Goal: Communication & Community: Ask a question

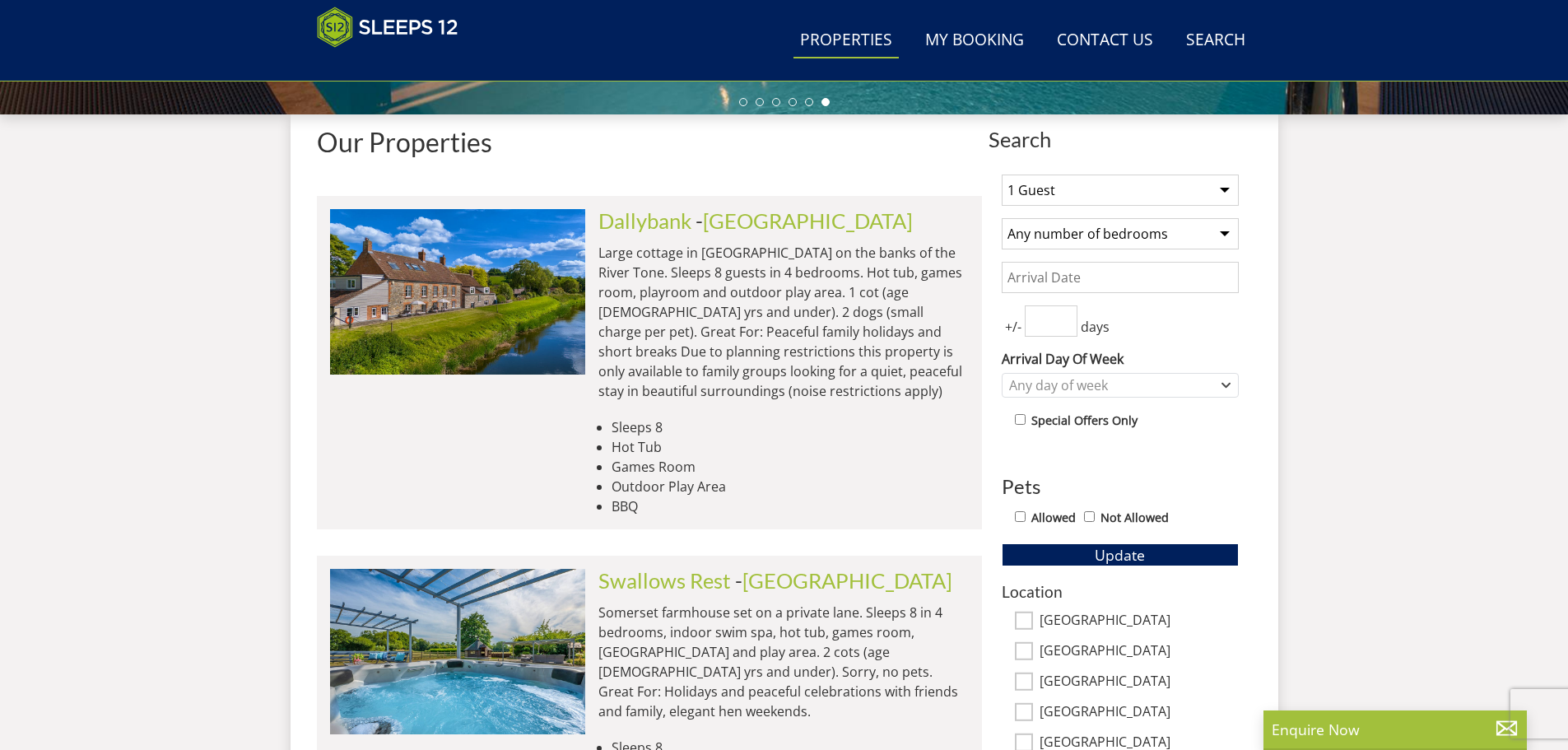
scroll to position [599, 0]
click at [1139, 42] on link "Contact Us [PHONE_NUMBER]" at bounding box center [1105, 41] width 109 height 37
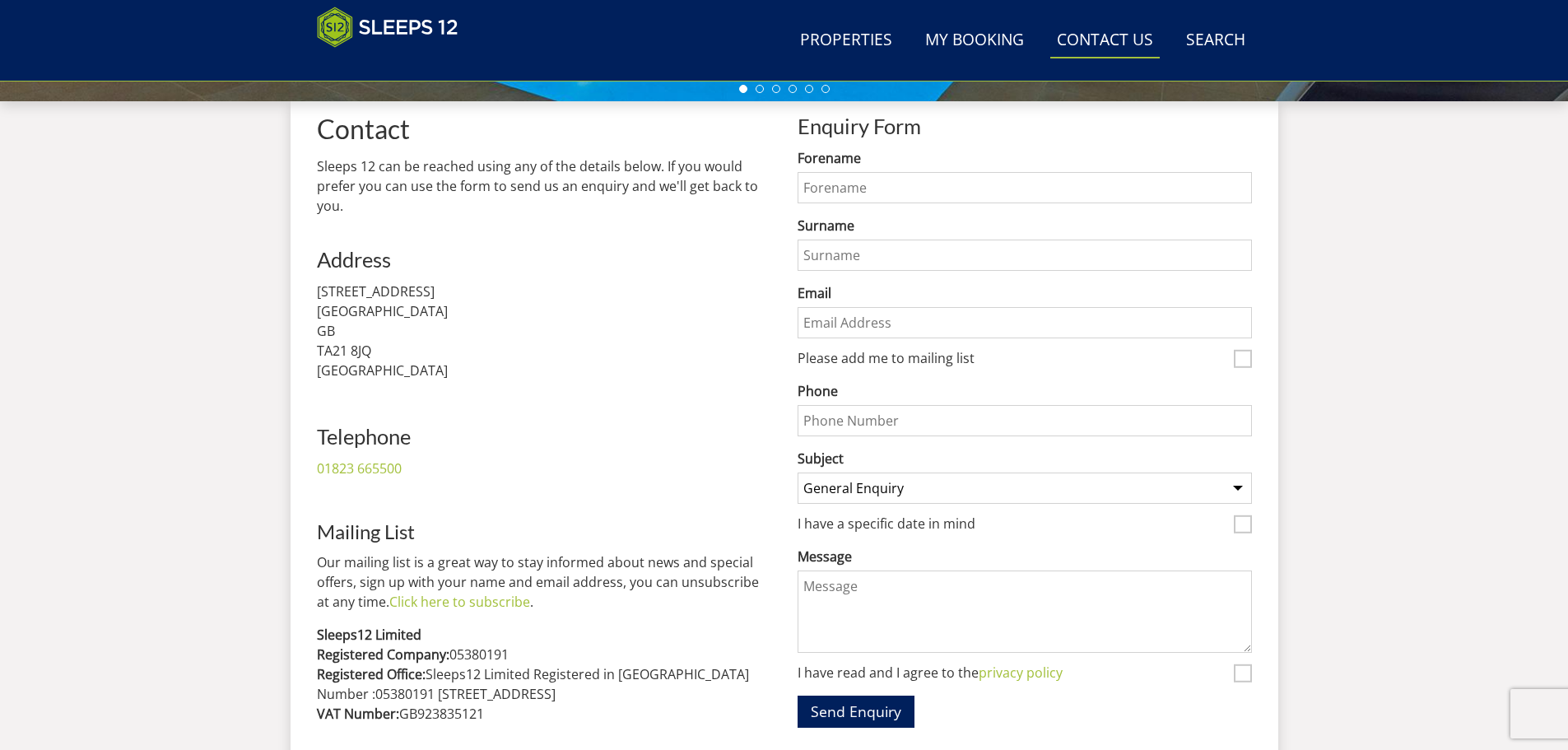
scroll to position [612, 0]
click at [819, 174] on input "Forename" at bounding box center [1025, 189] width 454 height 32
type input "[PERSON_NAME]"
type input "V"
type input "[PERSON_NAME]"
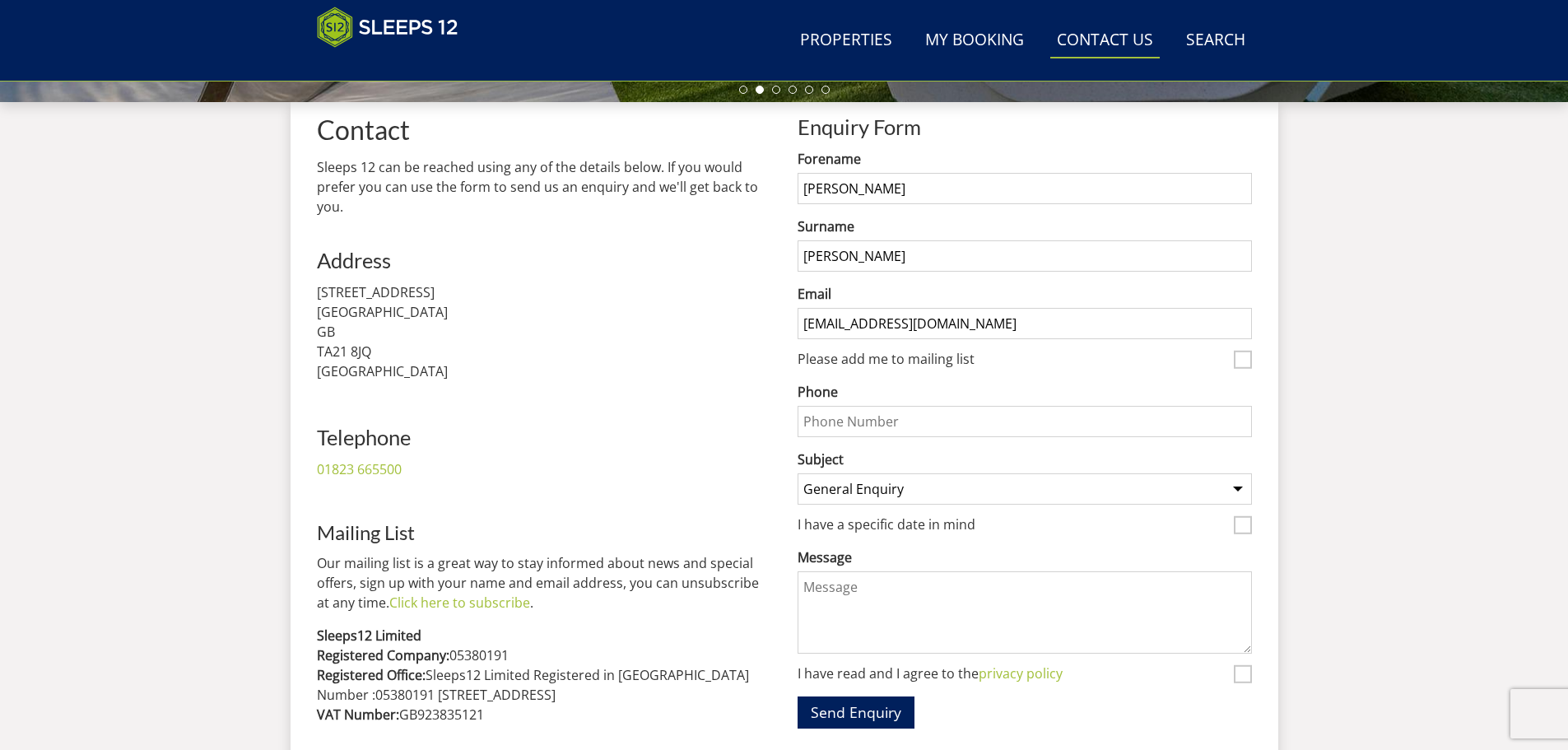
type input "[EMAIL_ADDRESS][DOMAIN_NAME]"
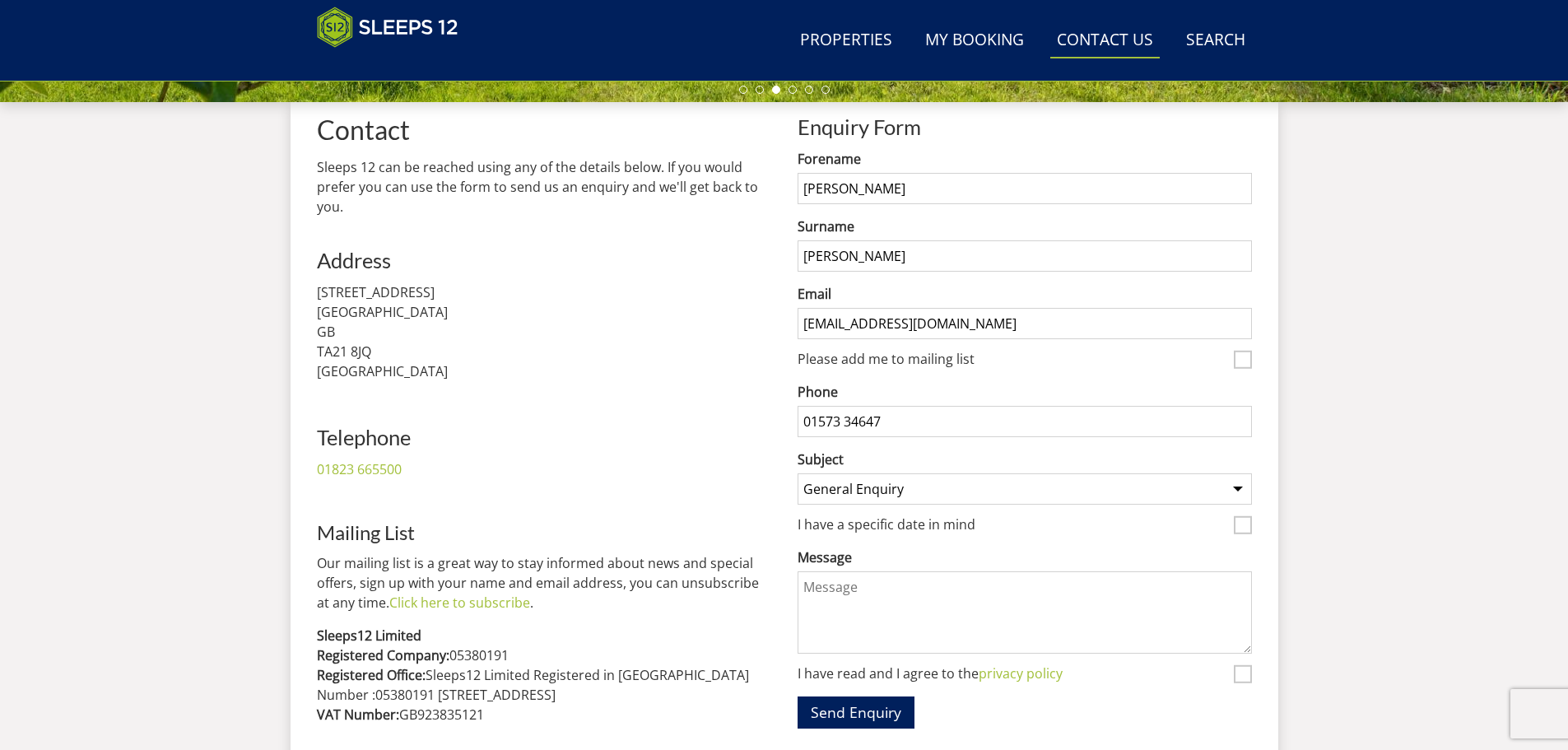
type input "01573 34647"
click at [798, 697] on button "Send Enquiry" at bounding box center [856, 713] width 116 height 32
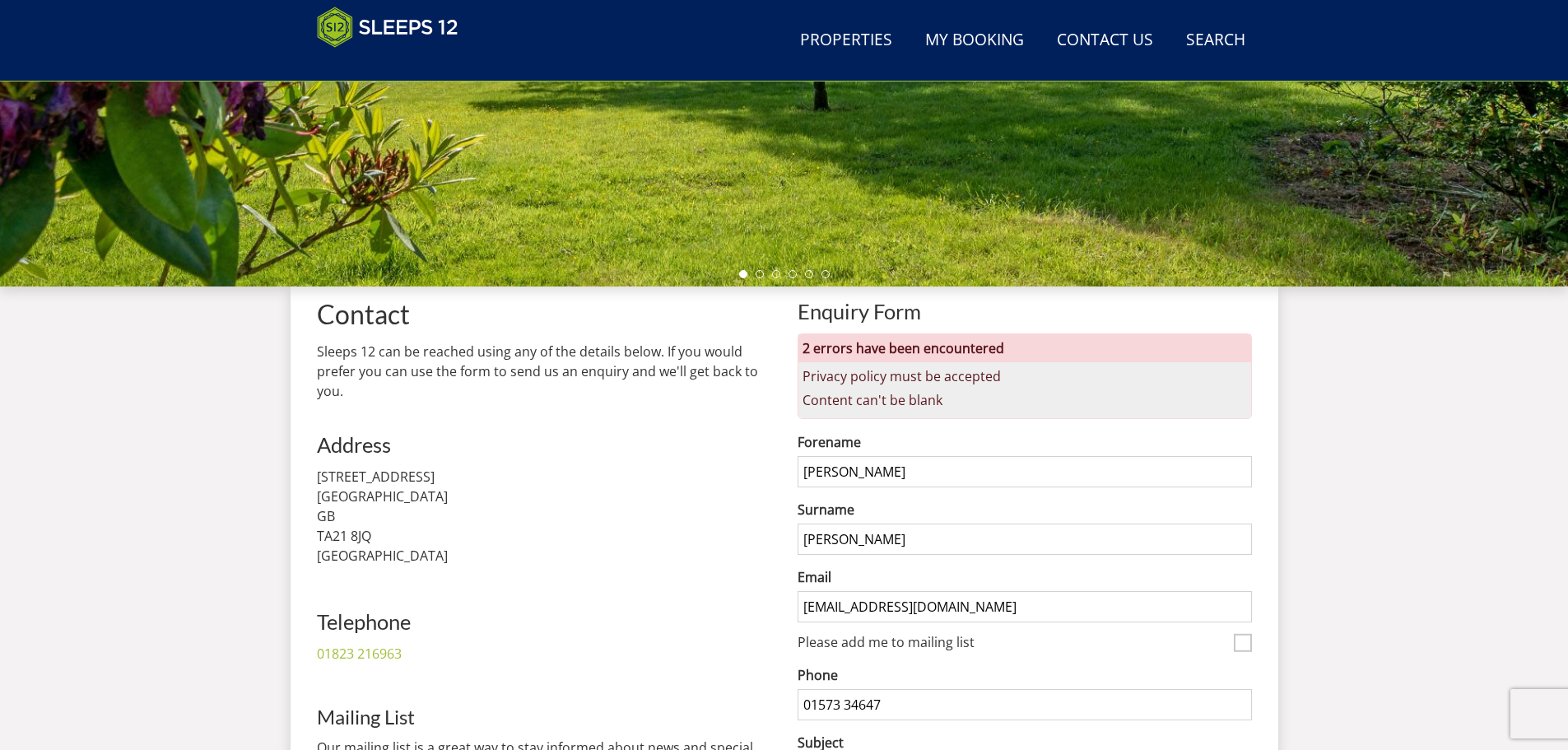
scroll to position [921, 0]
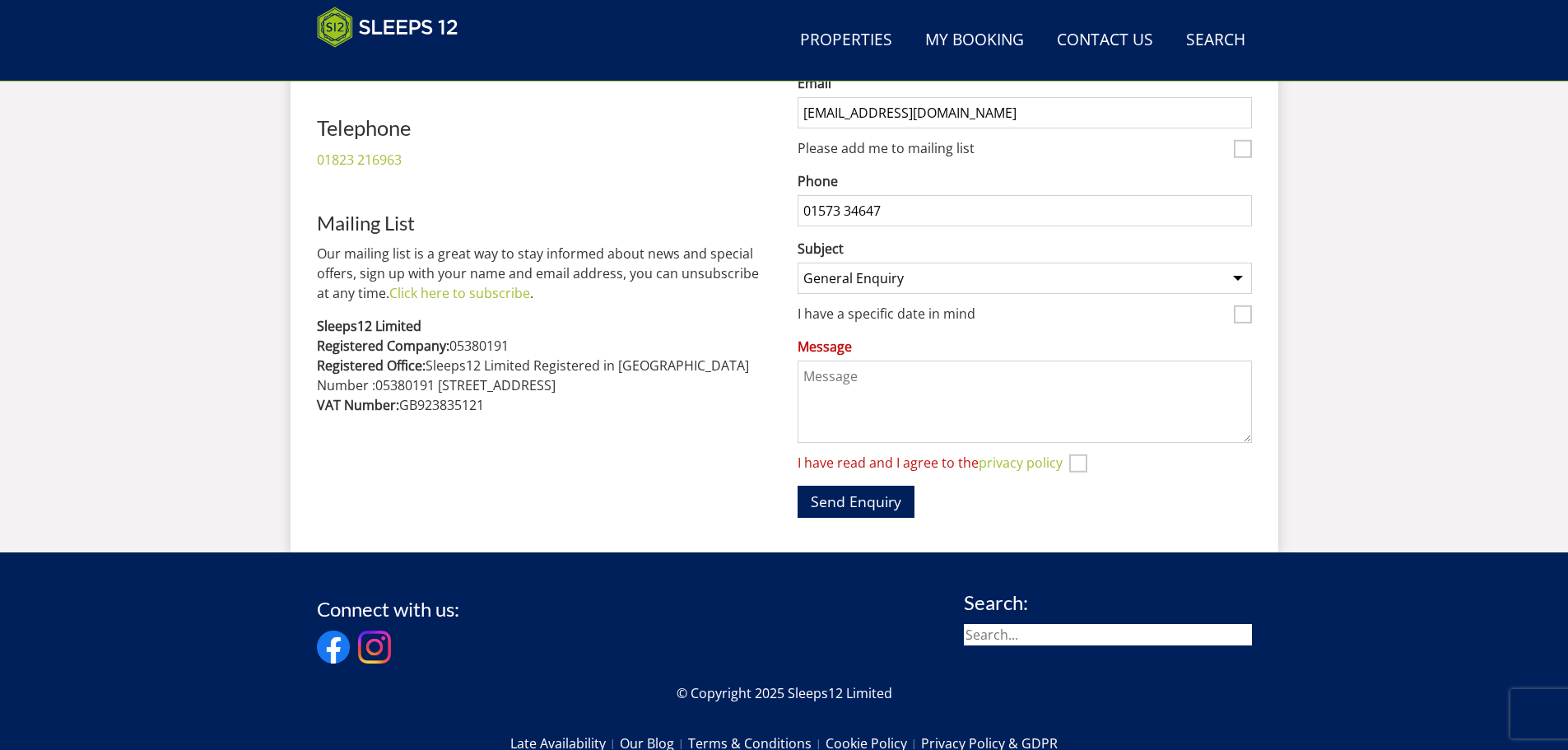
click at [892, 209] on input "01573 34647" at bounding box center [1025, 210] width 454 height 32
click at [837, 208] on input "01573 34647" at bounding box center [1025, 210] width 454 height 32
click at [887, 207] on input "01579 34647" at bounding box center [1025, 210] width 454 height 32
type input "01579 346473"
click at [852, 278] on select "General Enquiry Listing My Property Overbrooks Hares Barton Princehay Barton Cr…" at bounding box center [1025, 278] width 454 height 32
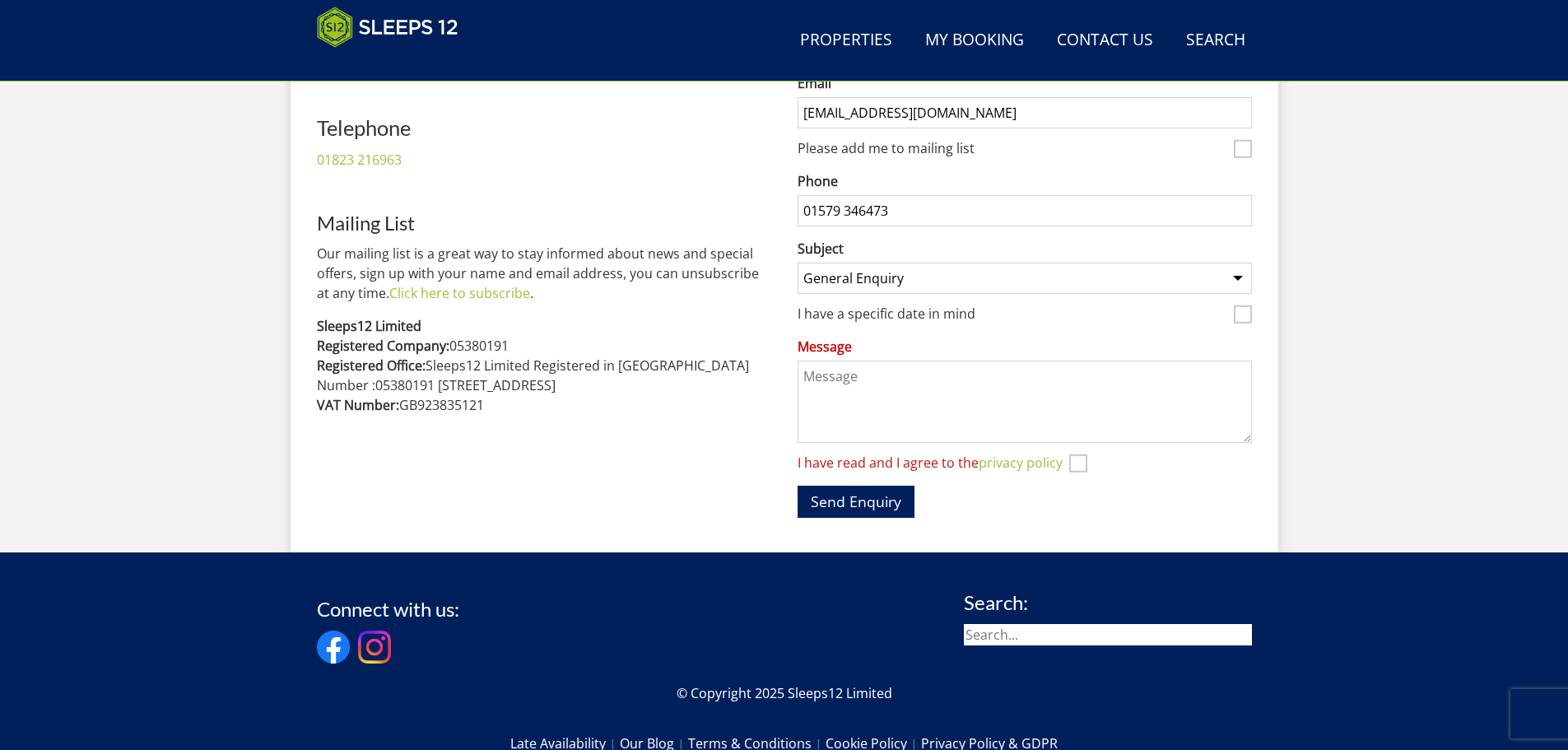
select select "agency-listing"
click at [798, 263] on select "General Enquiry Listing My Property Overbrooks Hares Barton Princehay Barton Cr…" at bounding box center [1025, 278] width 454 height 32
click at [842, 400] on textarea "Message" at bounding box center [1025, 401] width 454 height 82
paste textarea "Good afternoon, I hope this message finds you well. I’m reaching out on behalf …"
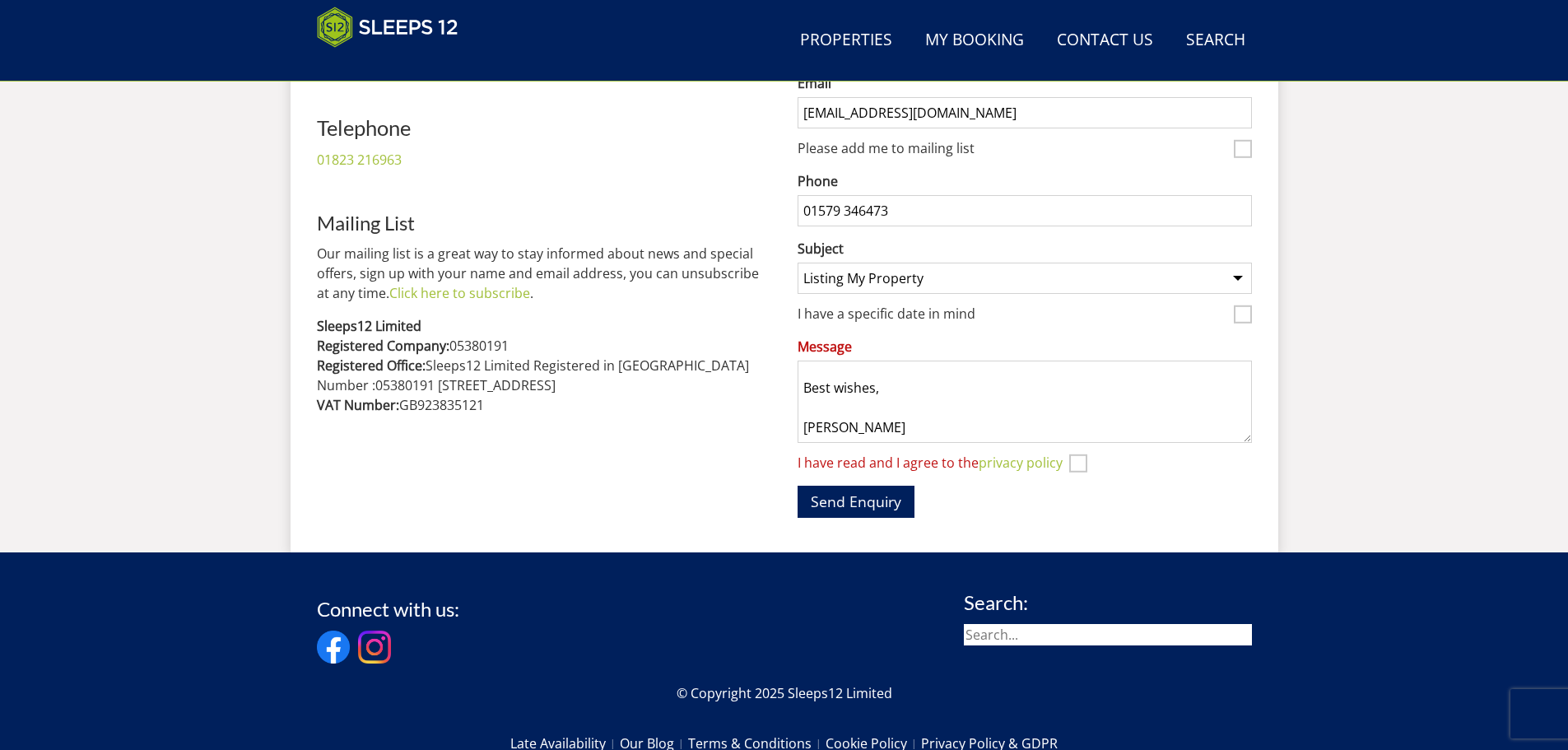
type textarea "Good afternoon, I hope this message finds you well. I’m reaching out on behalf …"
click at [1084, 463] on input "I have read and I agree to the privacy policy" at bounding box center [1079, 463] width 18 height 18
checkbox input "true"
click at [860, 513] on button "Send Enquiry" at bounding box center [856, 502] width 116 height 32
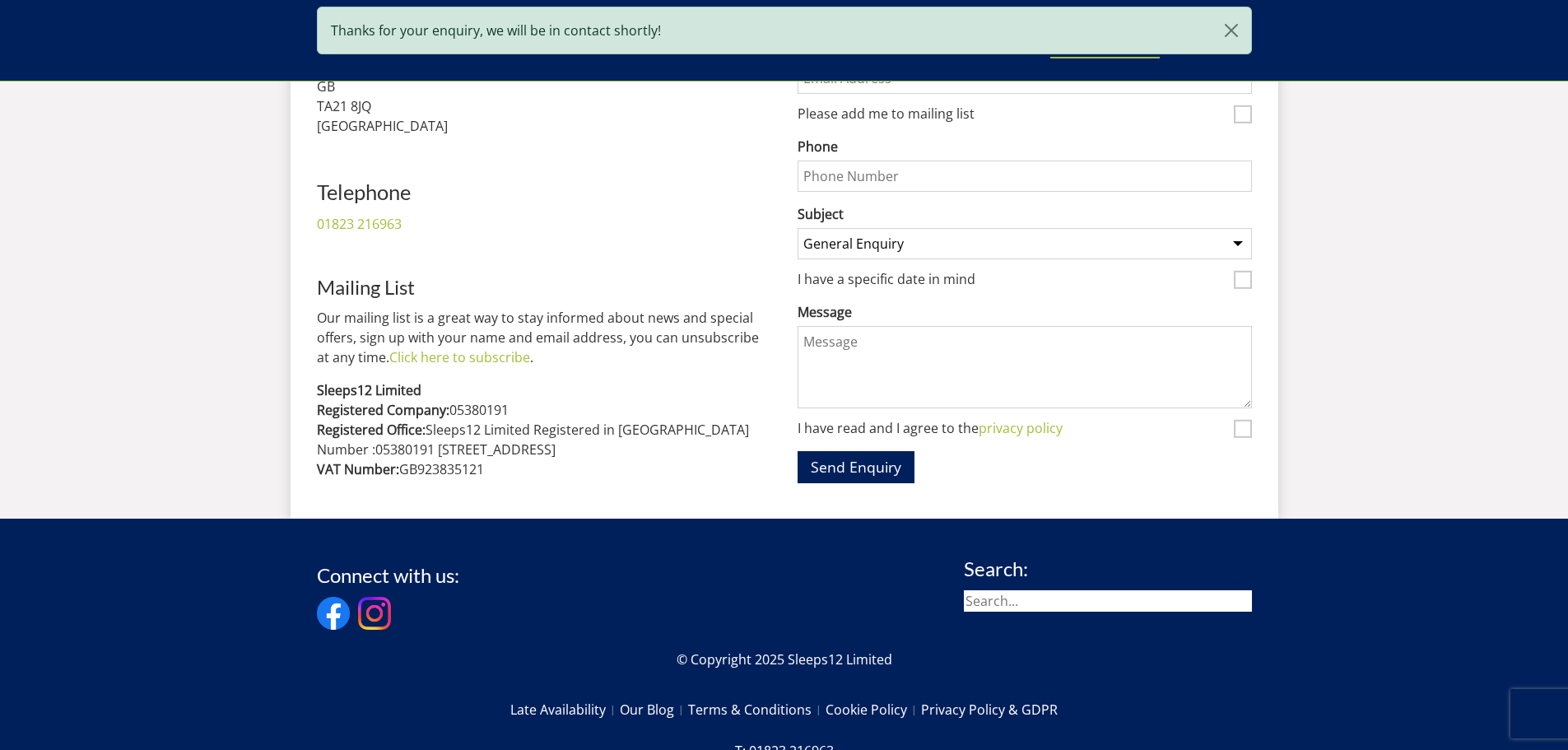
scroll to position [1018, 0]
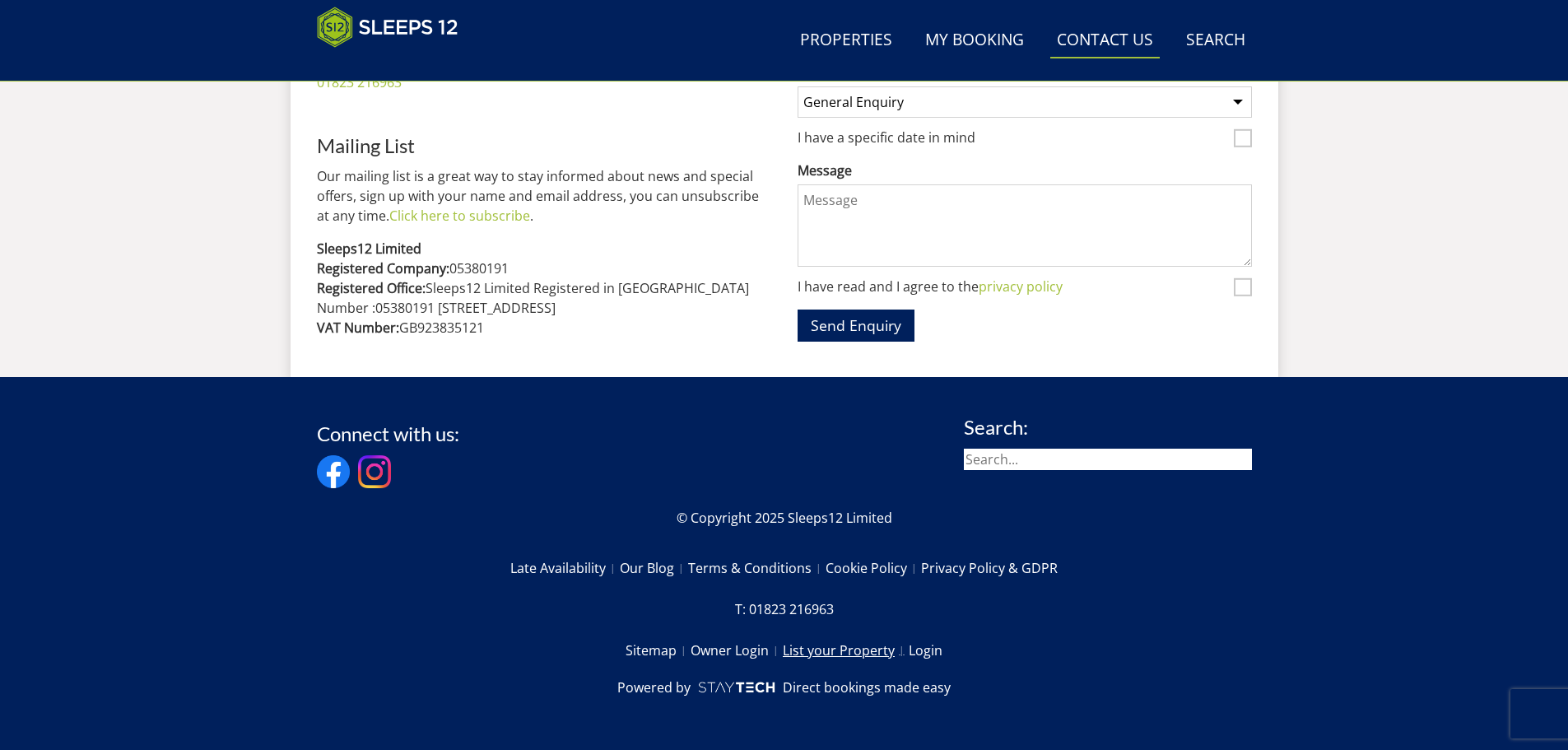
click at [851, 657] on link "List your Property" at bounding box center [846, 650] width 126 height 28
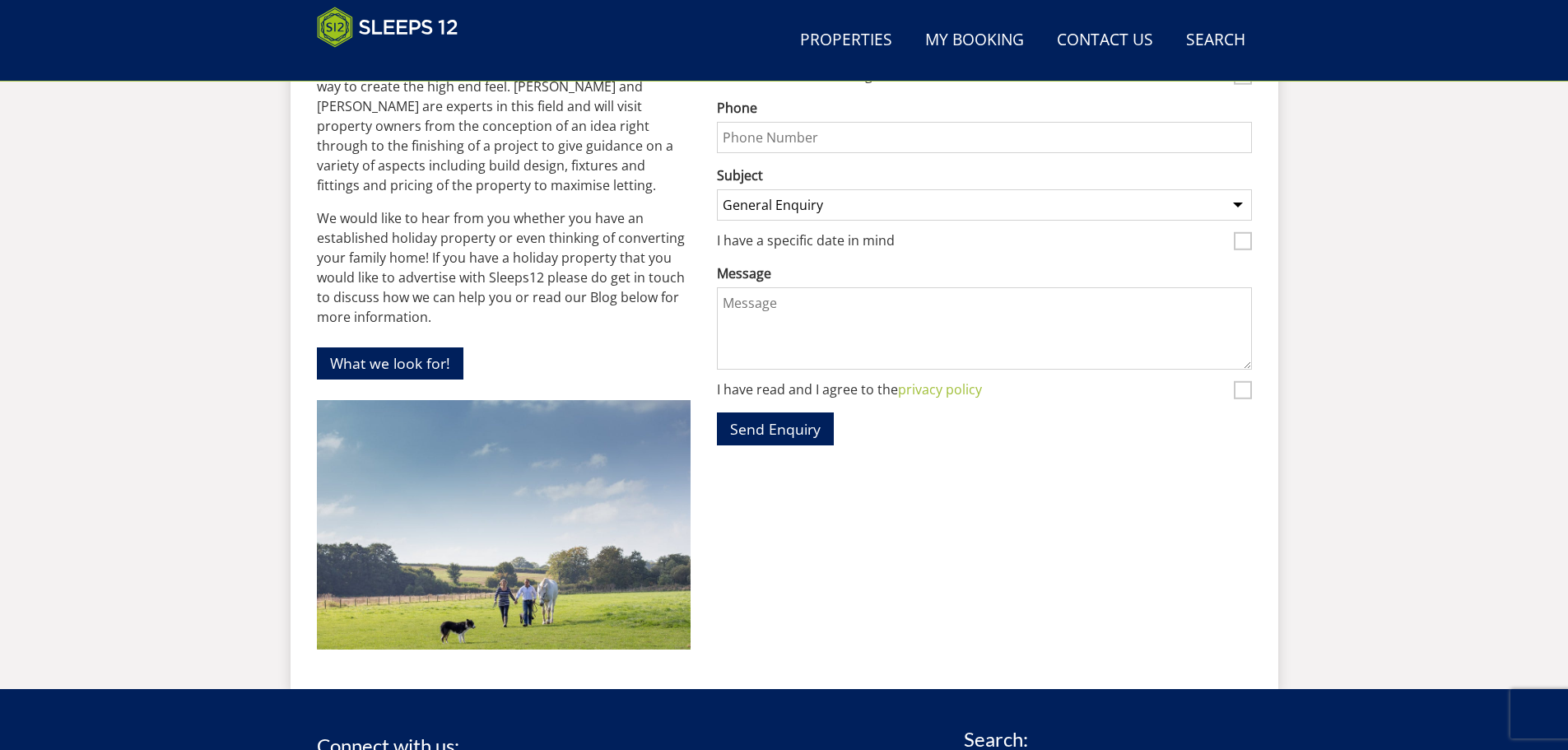
scroll to position [885, 0]
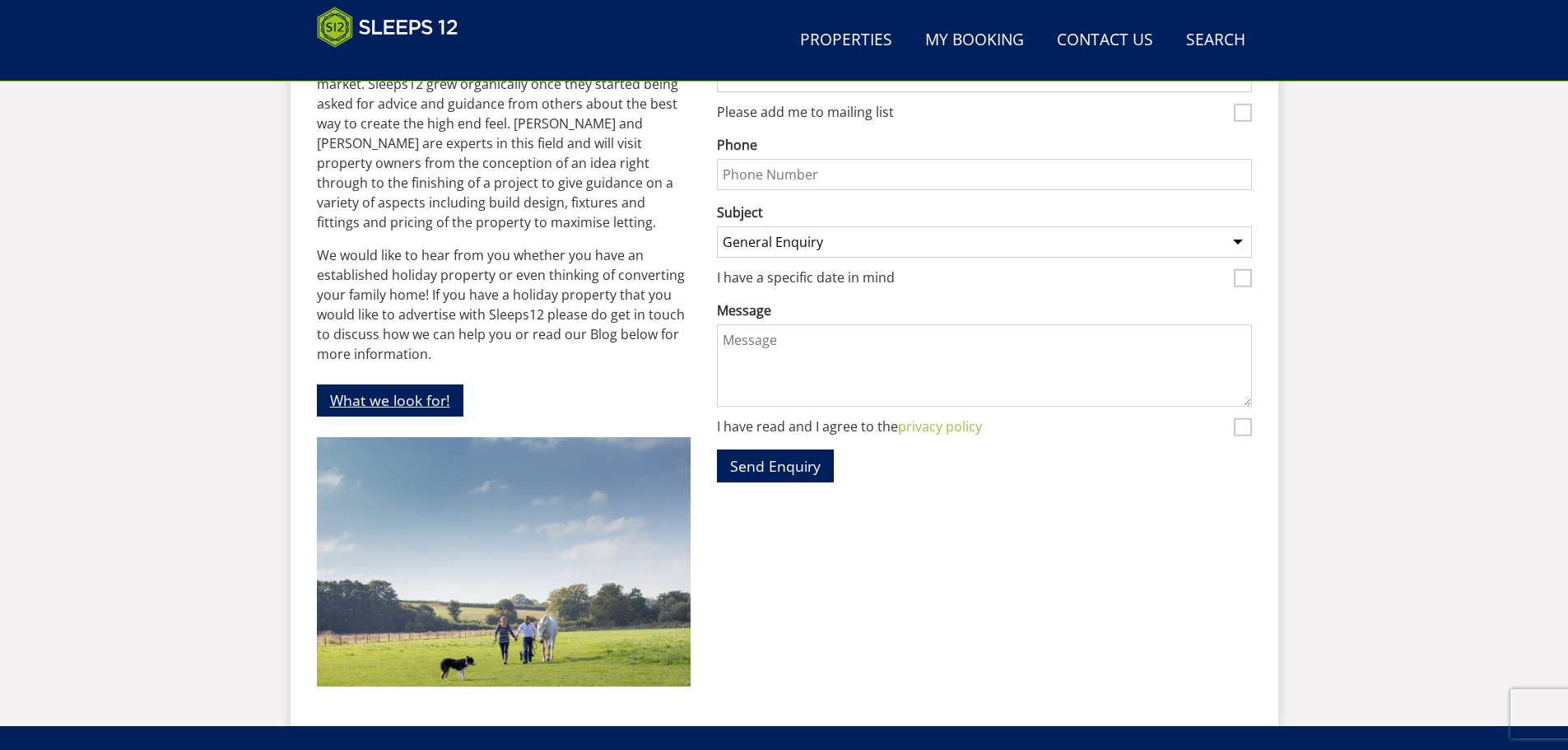
click at [323, 384] on link "What we look for!" at bounding box center [390, 401] width 146 height 32
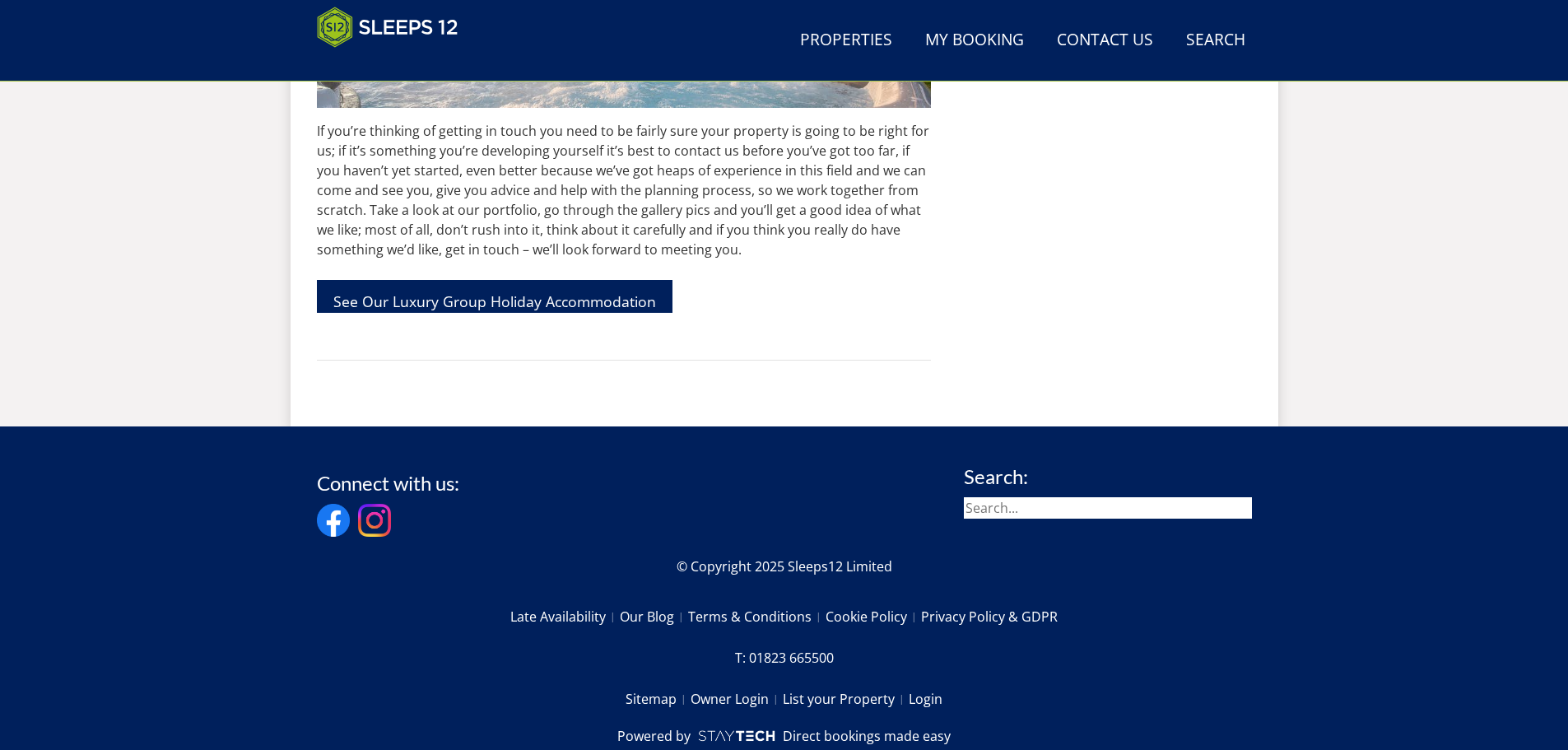
scroll to position [4748, 0]
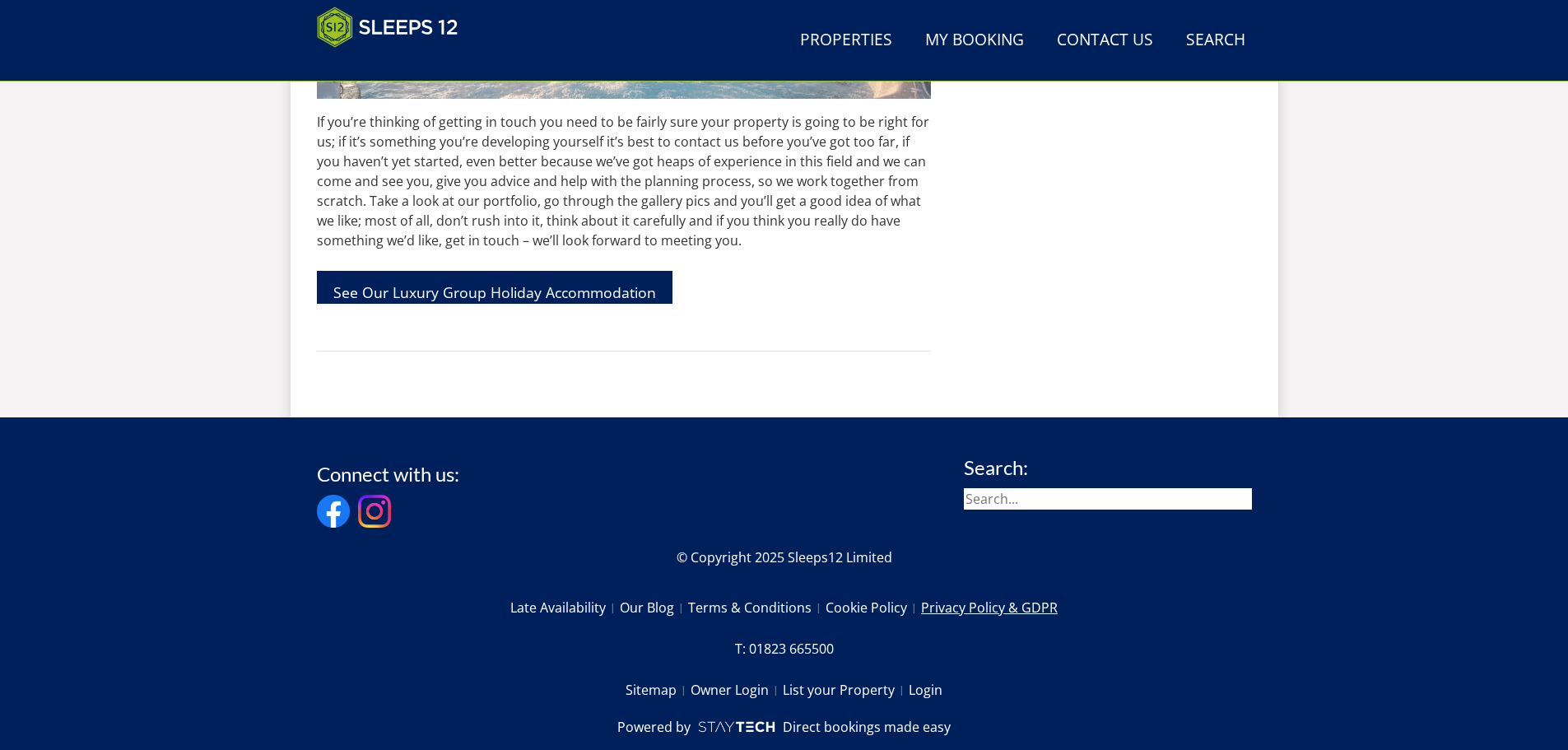
click at [932, 594] on link "Privacy Policy & GDPR" at bounding box center [988, 607] width 136 height 28
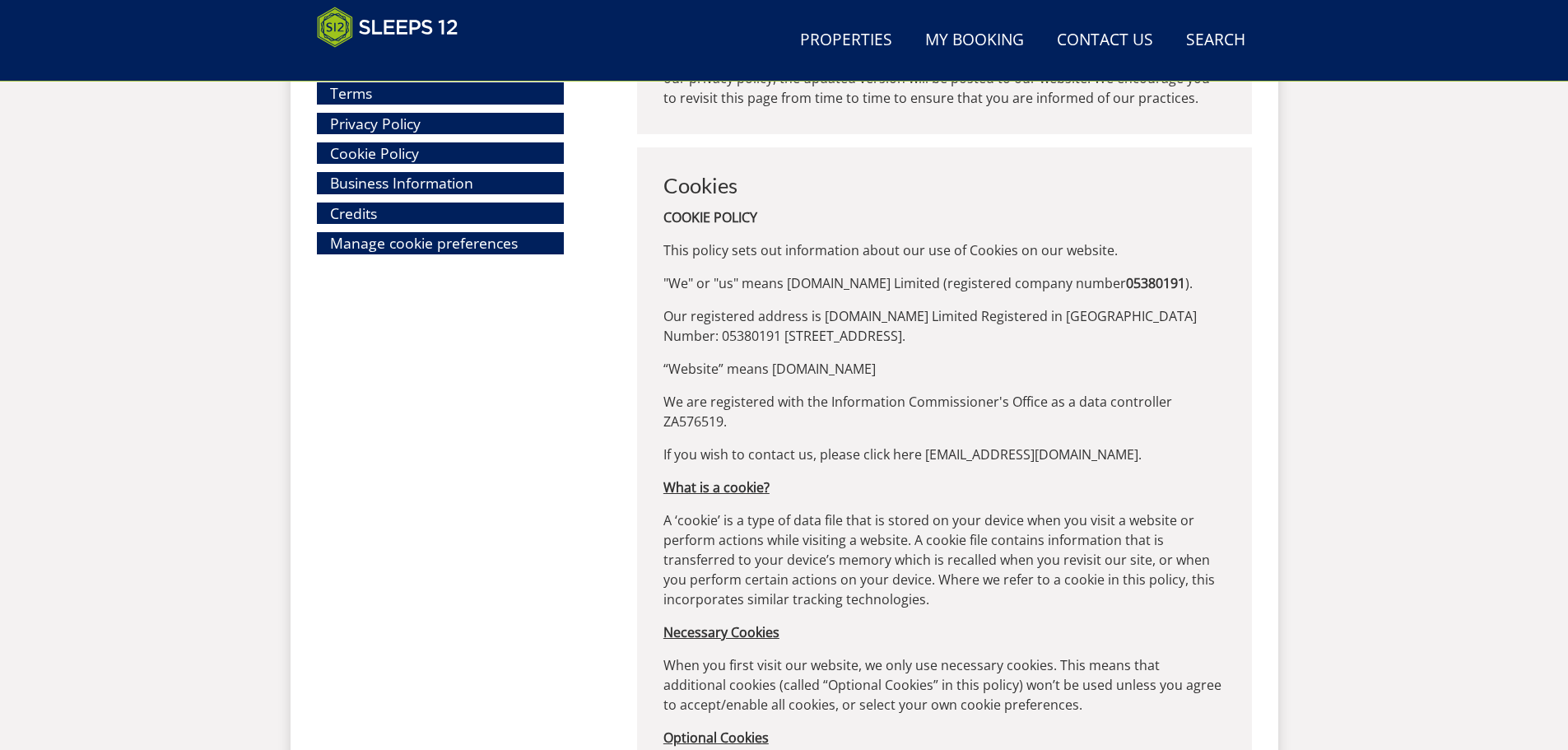
scroll to position [19055, 0]
